Goal: Information Seeking & Learning: Stay updated

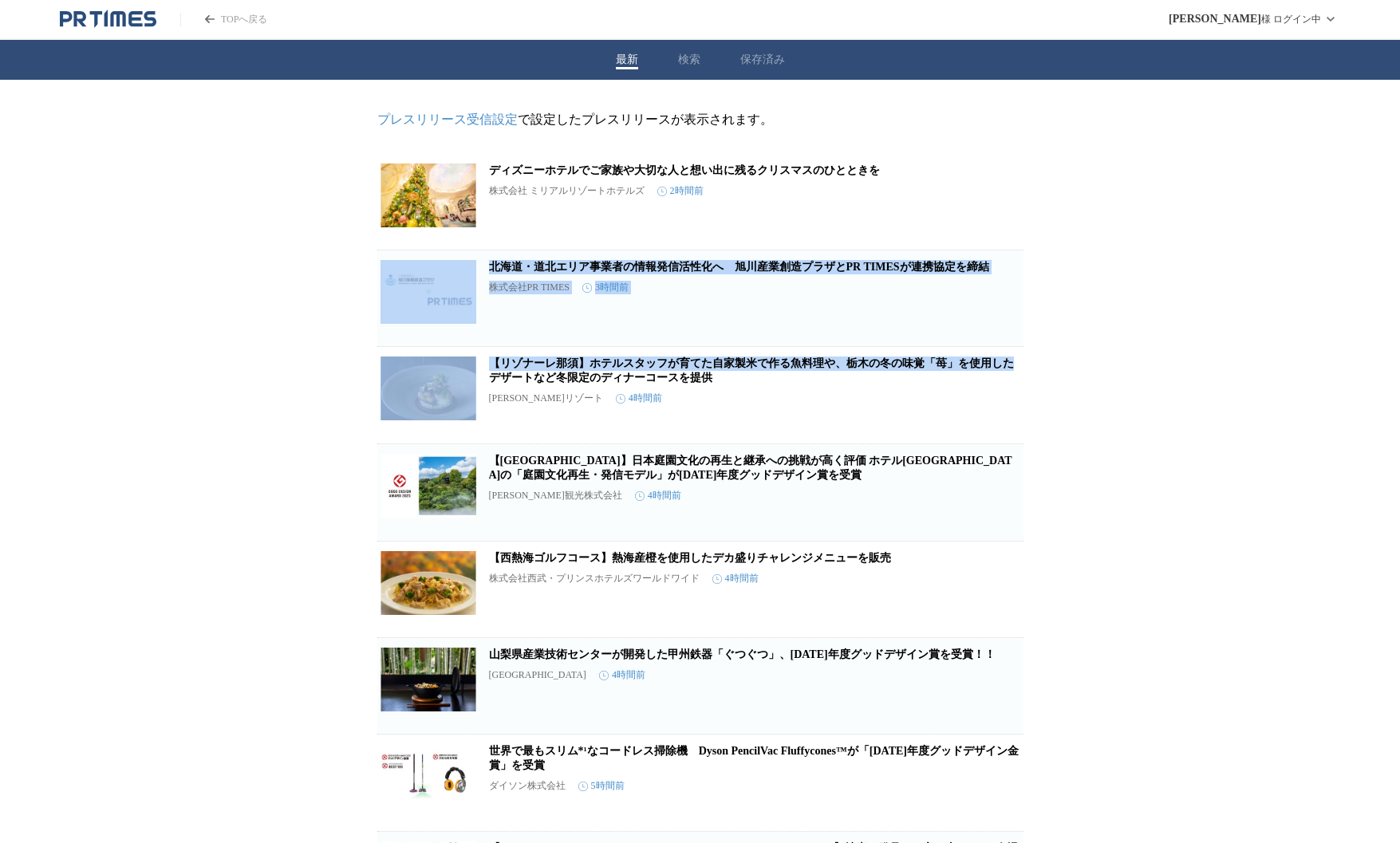
drag, startPoint x: 1151, startPoint y: 367, endPoint x: 1150, endPoint y: 229, distance: 138.0
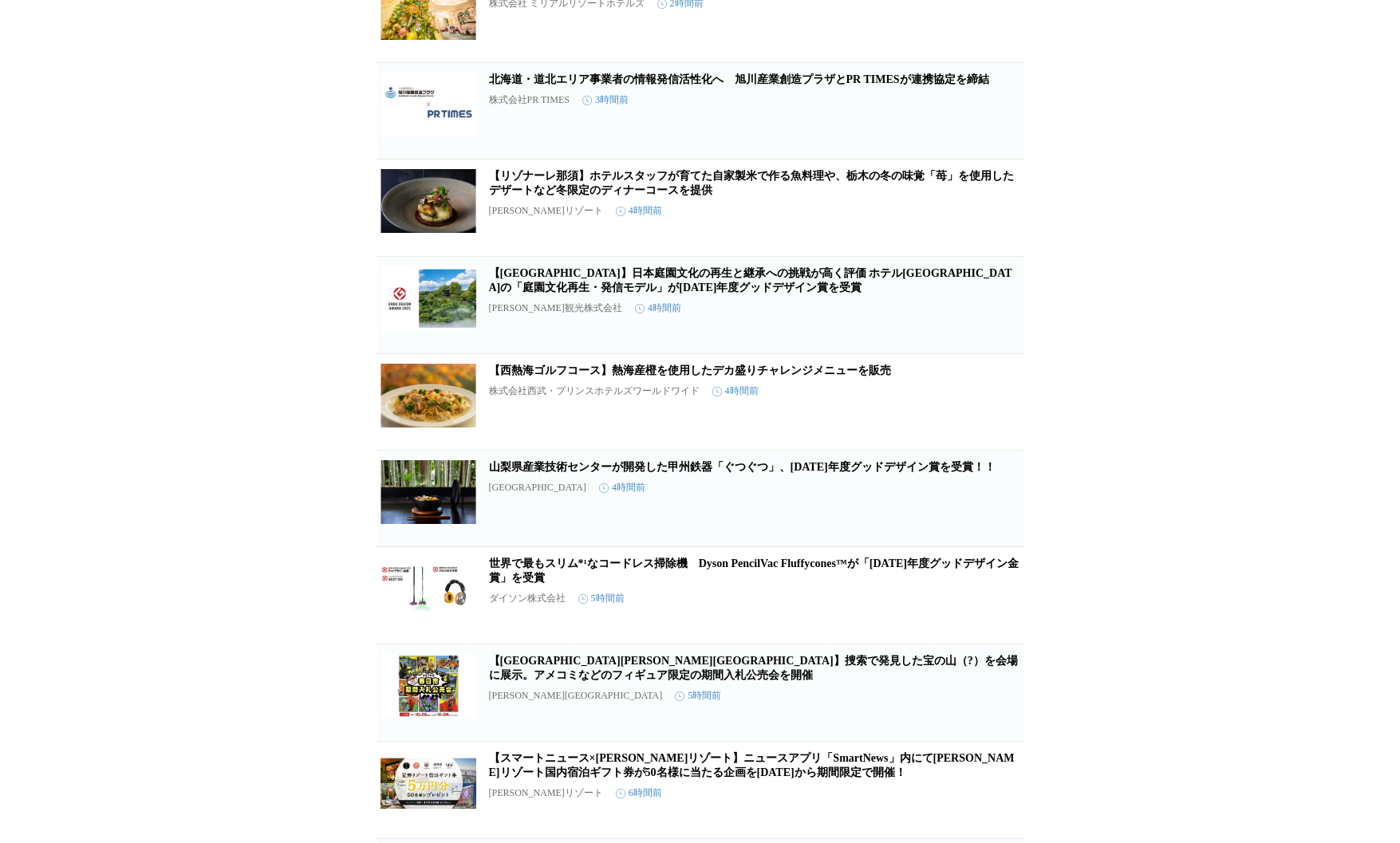
scroll to position [202, 0]
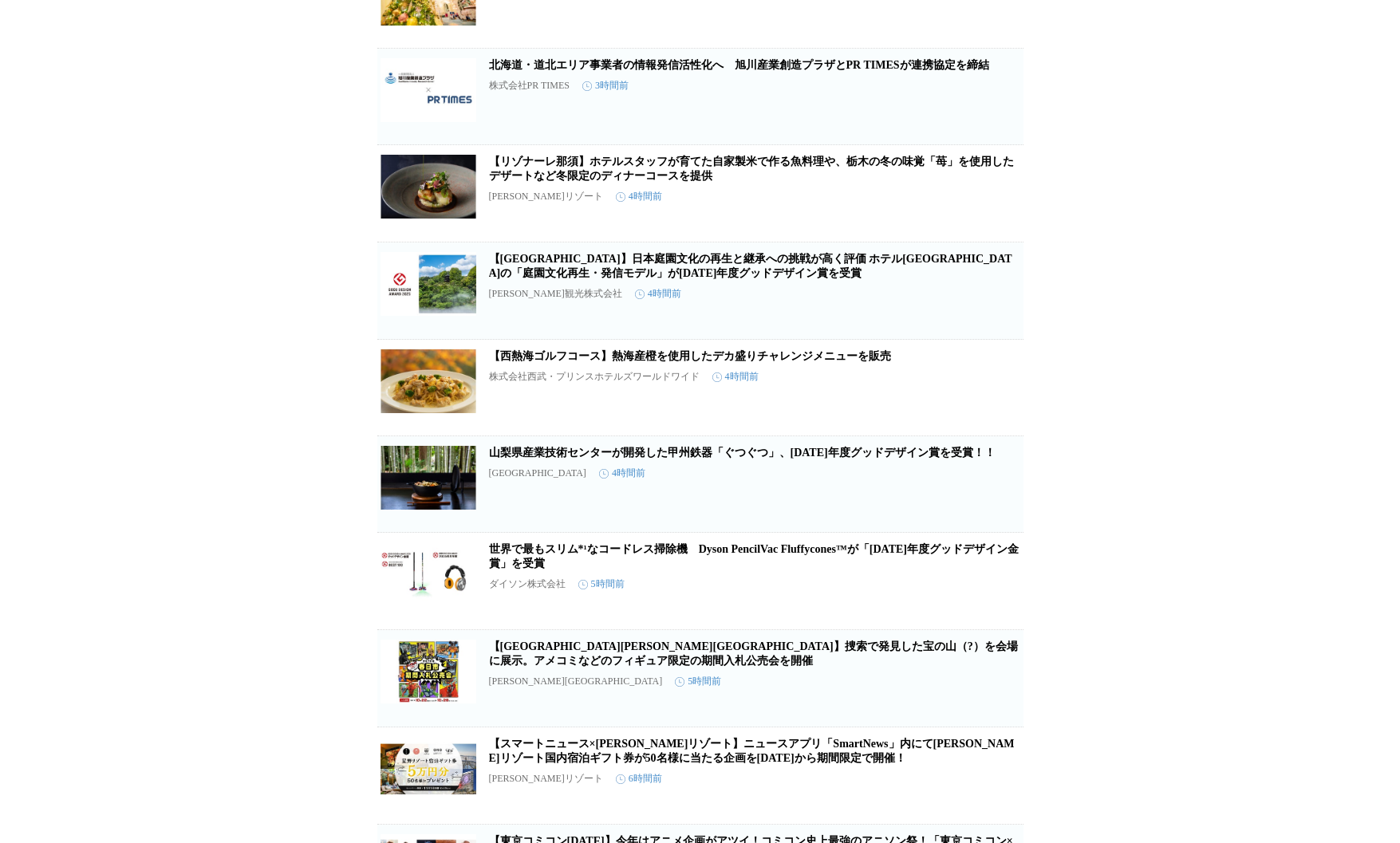
click at [849, 567] on link "世界で最もスリム*¹なコードレス掃除機　Dyson PencilVac Fluffycones™が「[DATE]年度グッドデザイン金賞」を受賞" at bounding box center [754, 556] width 530 height 26
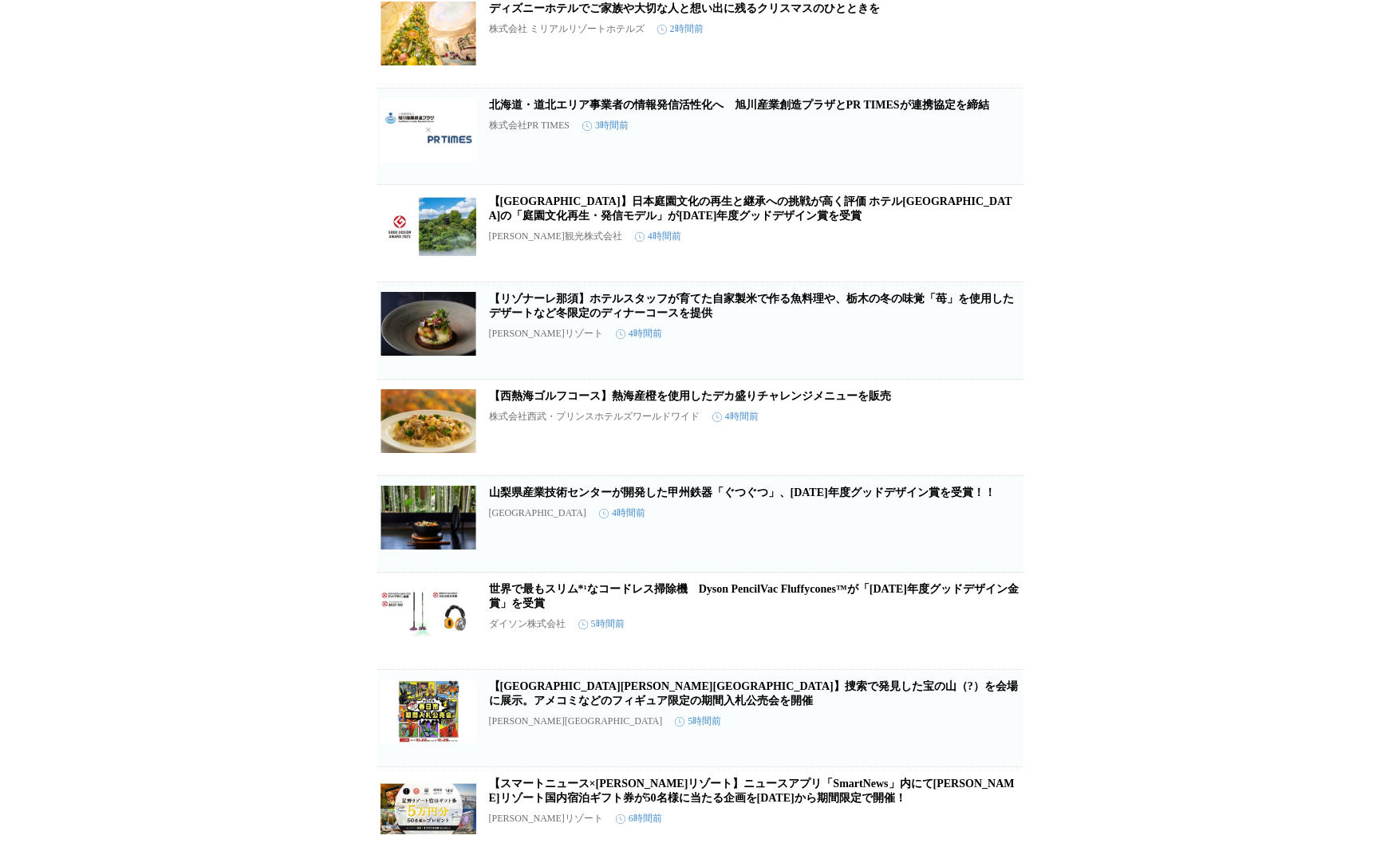
scroll to position [160, 0]
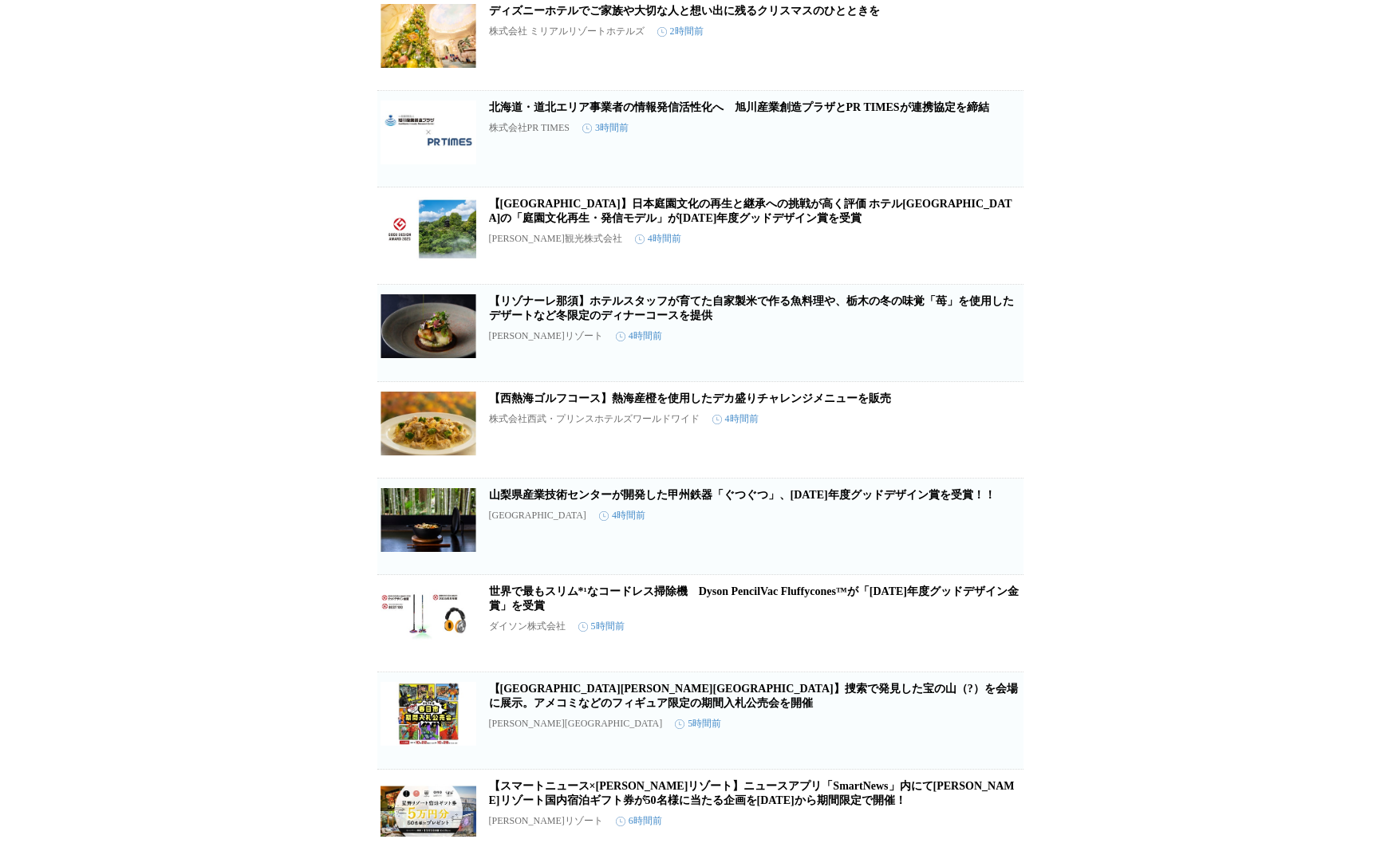
click at [607, 205] on link "【[GEOGRAPHIC_DATA]】日本庭園文化の再生と継承への挑戦が高く評価 ホテル[GEOGRAPHIC_DATA]の「庭園文化再生・発信モデル」が[D…" at bounding box center [751, 211] width 524 height 26
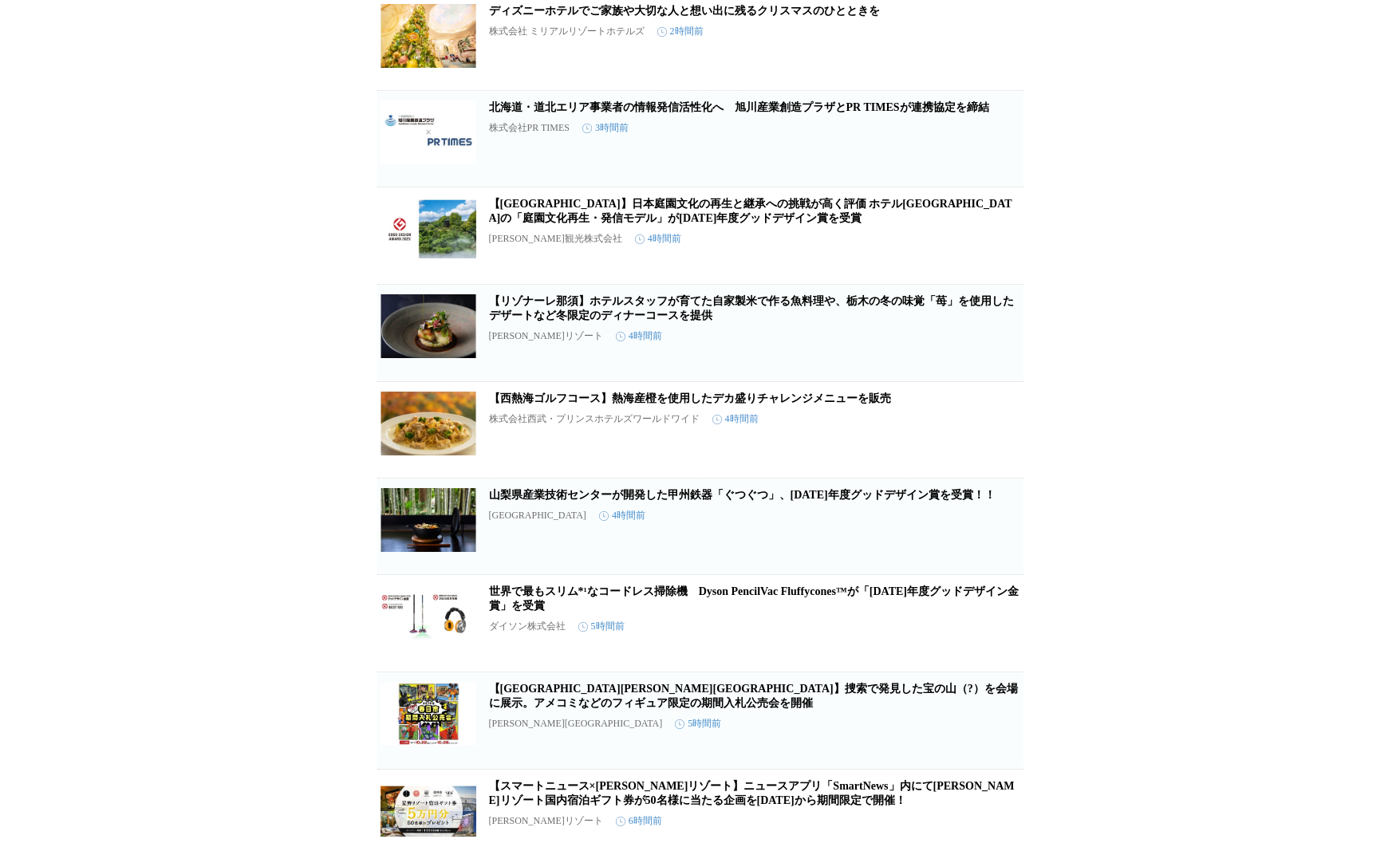
drag, startPoint x: 1139, startPoint y: 131, endPoint x: 1127, endPoint y: 108, distance: 25.9
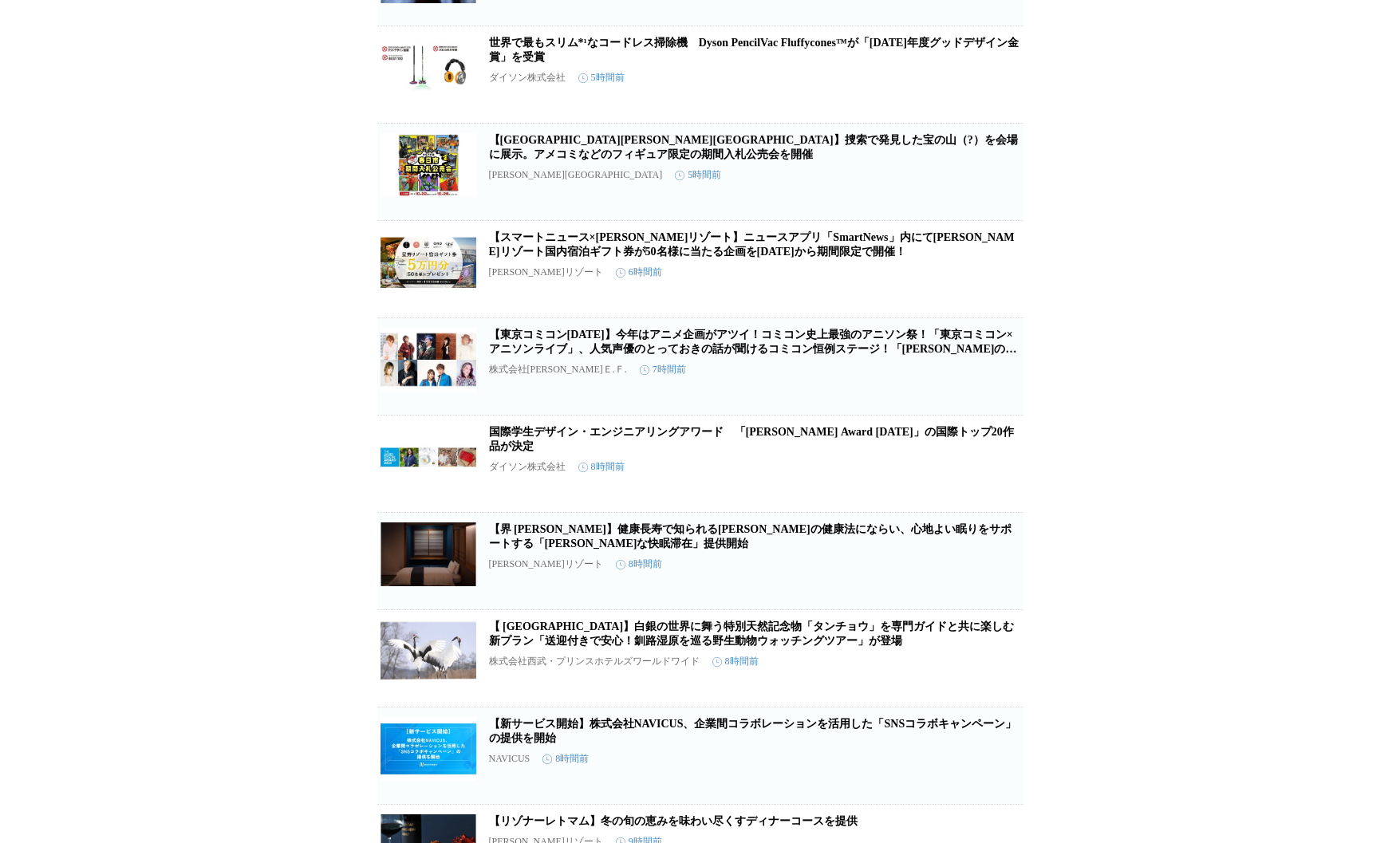
scroll to position [705, 0]
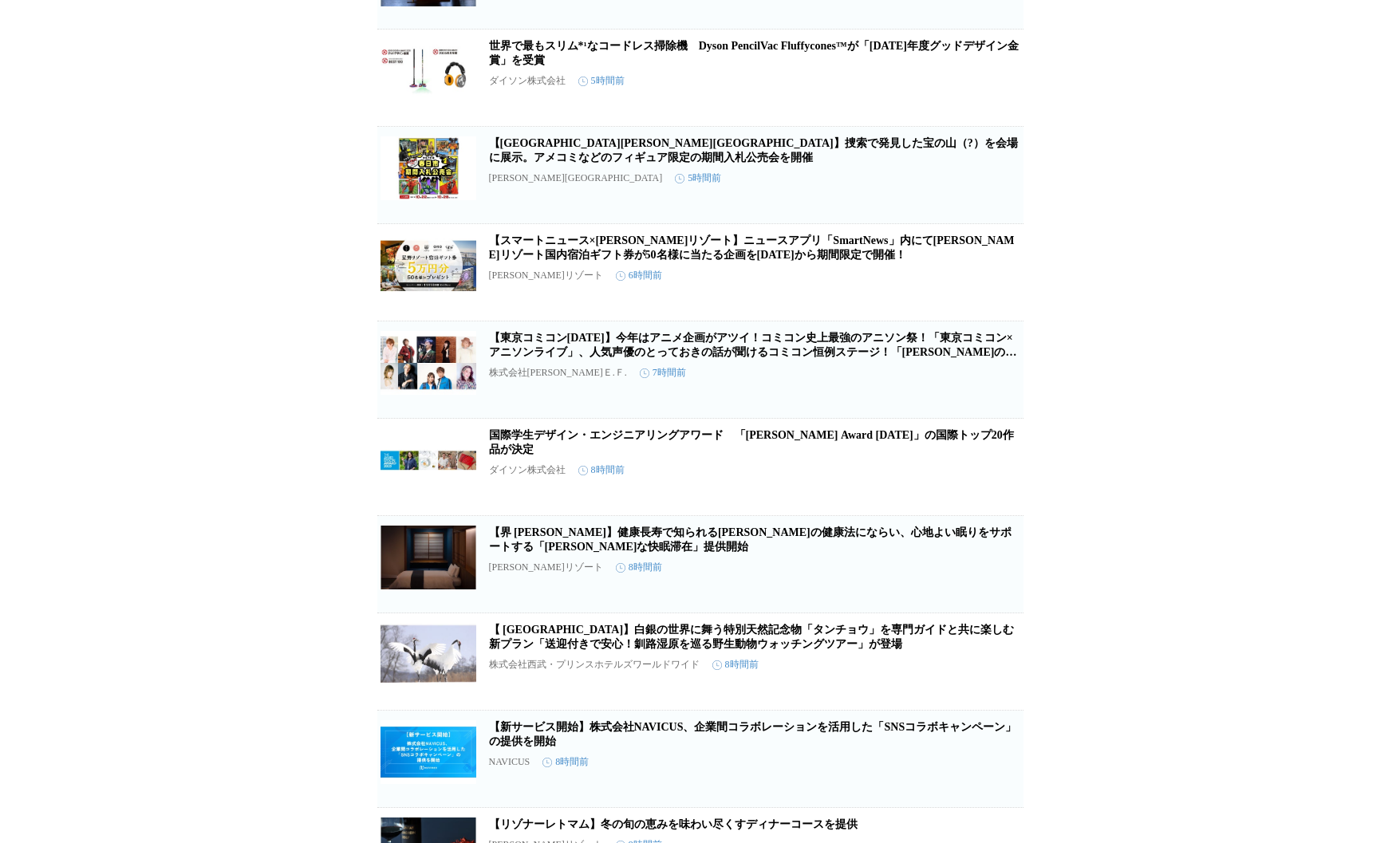
click at [1244, 19] on div "プレスリリース受信設定 で設定したプレスリリースが表示されます。 ディズニーホテルでご家族や大切な人と想い出に残るクリスマスのひとときを 株式会社 ミリアルリ…" at bounding box center [700, 412] width 1400 height 2074
click at [1130, 136] on div "プレスリリース受信設定 で設定したプレスリリースが表示されます。 ディズニーホテルでご家族や大切な人と想い出に残るクリスマスのひとときを 株式会社 ミリアルリ…" at bounding box center [700, 412] width 1400 height 2074
click at [1130, 122] on div "プレスリリース受信設定 で設定したプレスリリースが表示されます。 ディズニーホテルでご家族や大切な人と想い出に残るクリスマスのひとときを 株式会社 ミリアルリ…" at bounding box center [700, 412] width 1400 height 2074
click at [1177, 118] on div "プレスリリース受信設定 で設定したプレスリリースが表示されます。 ディズニーホテルでご家族や大切な人と想い出に残るクリスマスのひとときを 株式会社 ミリアルリ…" at bounding box center [700, 412] width 1400 height 2074
click at [1159, 109] on div "プレスリリース受信設定 で設定したプレスリリースが表示されます。 ディズニーホテルでご家族や大切な人と想い出に残るクリスマスのひとときを 株式会社 ミリアルリ…" at bounding box center [700, 412] width 1400 height 2074
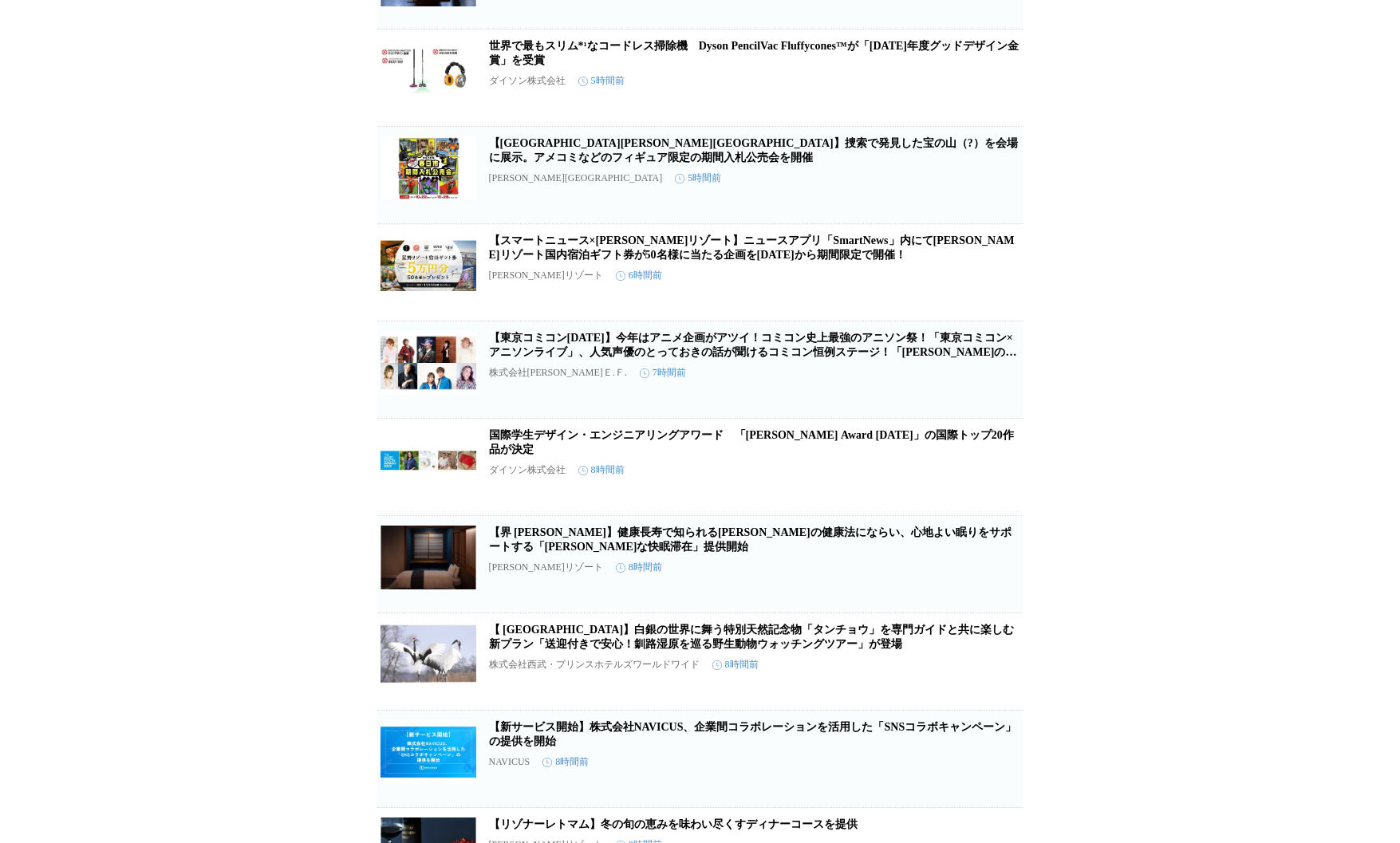
click at [1139, 222] on div "プレスリリース受信設定 で設定したプレスリリースが表示されます。 ディズニーホテルでご家族や大切な人と想い出に残るクリスマスのひとときを 株式会社 ミリアルリ…" at bounding box center [700, 412] width 1400 height 2074
click at [1153, 214] on div "プレスリリース受信設定 で設定したプレスリリースが表示されます。 ディズニーホテルでご家族や大切な人と想い出に残るクリスマスのひとときを 株式会社 ミリアルリ…" at bounding box center [700, 412] width 1400 height 2074
